Goal: Obtain resource: Download file/media

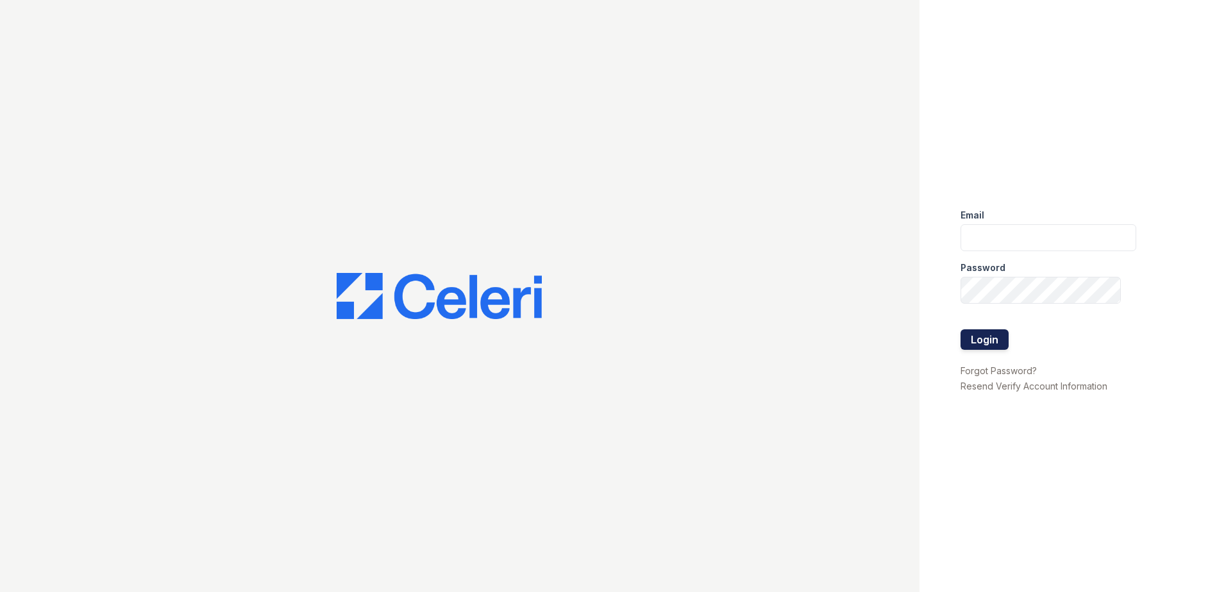
type input "rlandry@trinity-pm.com"
click at [984, 340] on button "Login" at bounding box center [984, 340] width 48 height 21
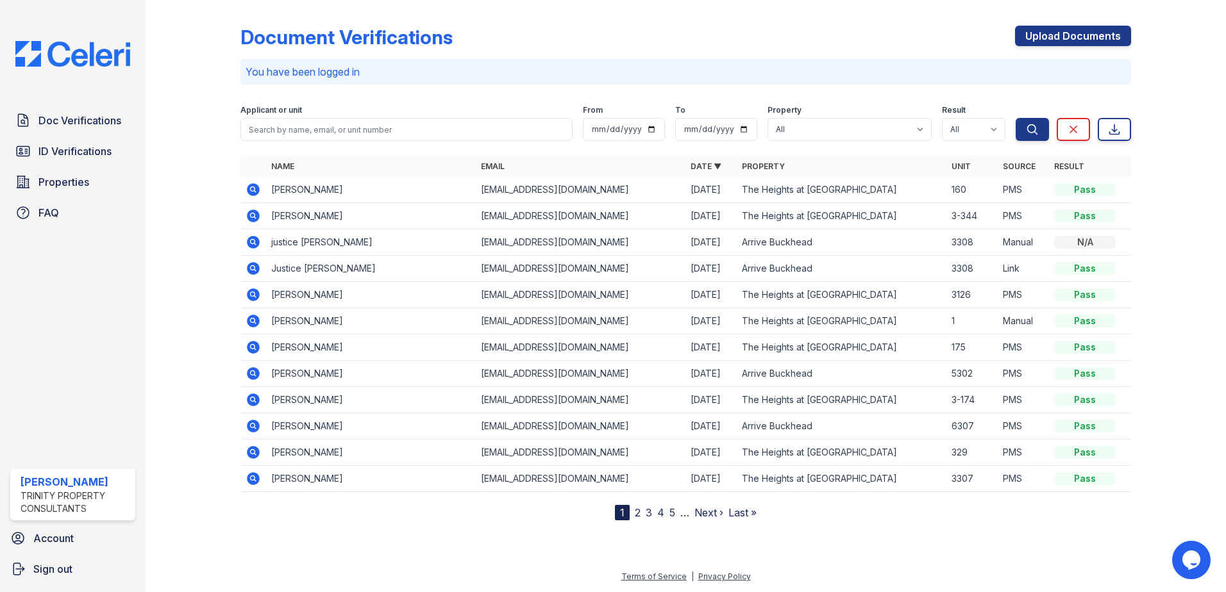
drag, startPoint x: 254, startPoint y: 345, endPoint x: 915, endPoint y: 250, distance: 667.7
click at [254, 345] on icon at bounding box center [253, 347] width 15 height 15
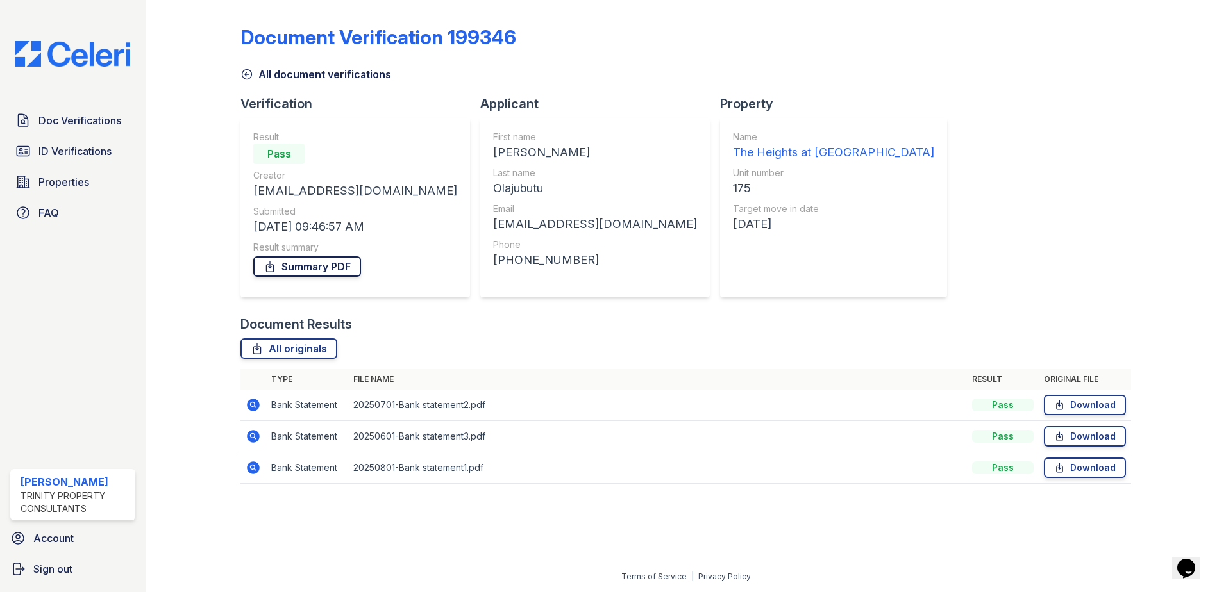
click at [312, 260] on link "Summary PDF" at bounding box center [307, 266] width 108 height 21
click at [249, 74] on icon at bounding box center [246, 74] width 13 height 13
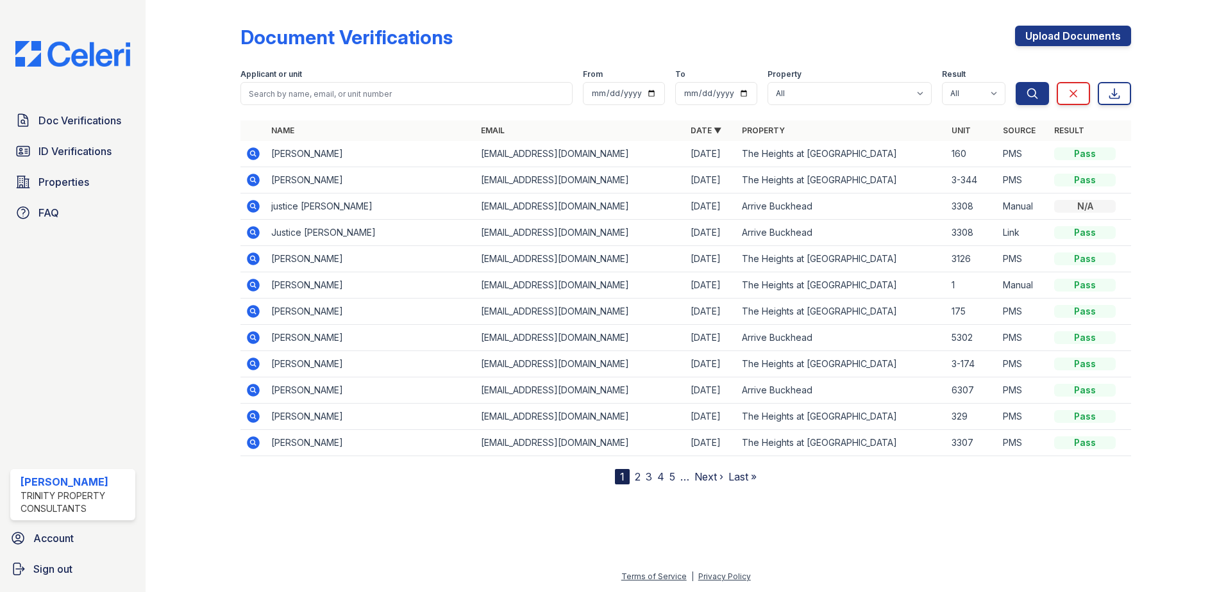
click at [253, 181] on icon at bounding box center [252, 179] width 3 height 3
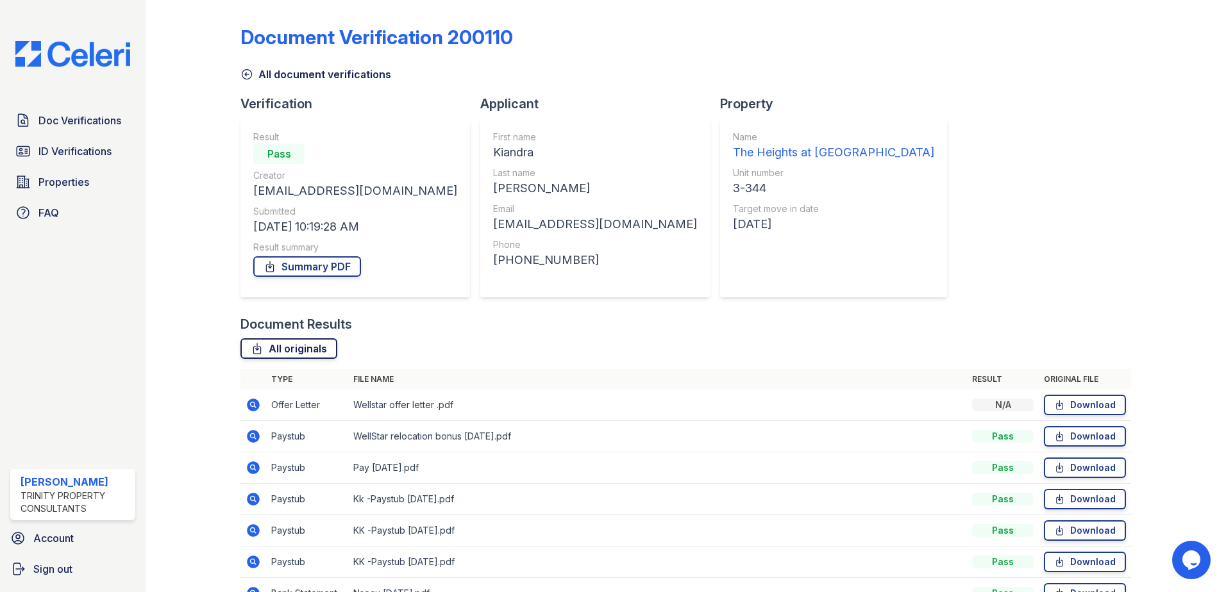
click at [275, 345] on link "All originals" at bounding box center [288, 348] width 97 height 21
click at [324, 267] on link "Summary PDF" at bounding box center [307, 266] width 108 height 21
